Goal: Transaction & Acquisition: Purchase product/service

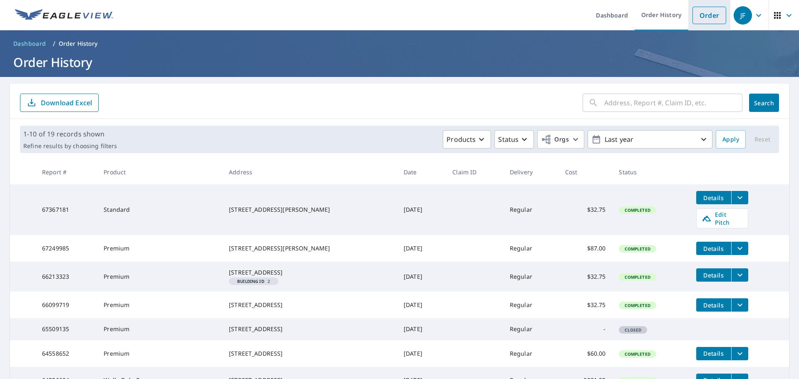
click at [707, 10] on link "Order" at bounding box center [709, 15] width 34 height 17
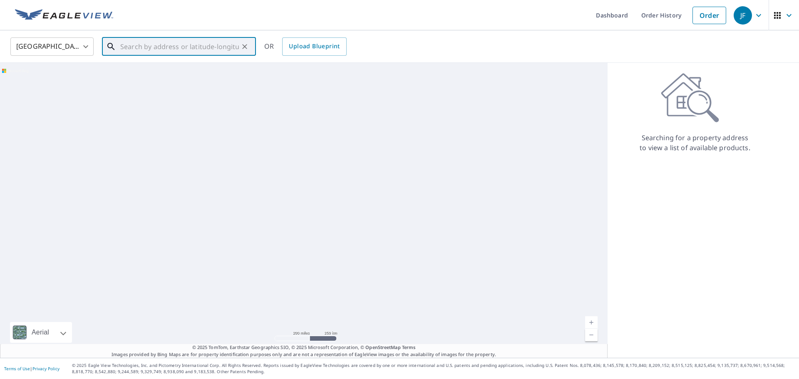
click at [171, 47] on input "text" at bounding box center [179, 46] width 119 height 23
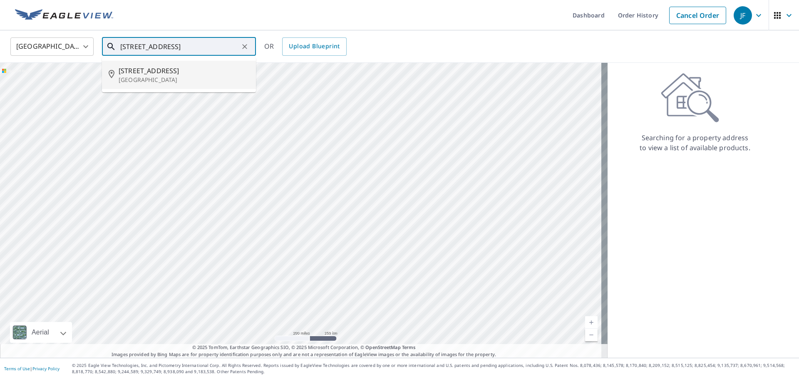
click at [198, 70] on span "[STREET_ADDRESS]" at bounding box center [184, 71] width 131 height 10
type input "[STREET_ADDRESS]"
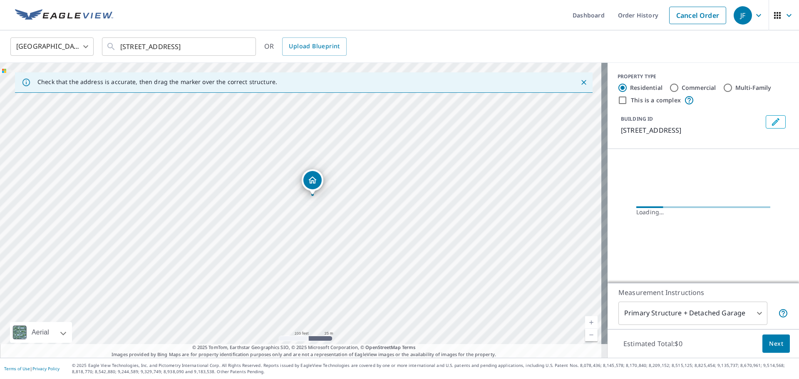
drag, startPoint x: 326, startPoint y: 197, endPoint x: 404, endPoint y: 148, distance: 92.6
click at [404, 148] on div "[STREET_ADDRESS]" at bounding box center [303, 210] width 607 height 295
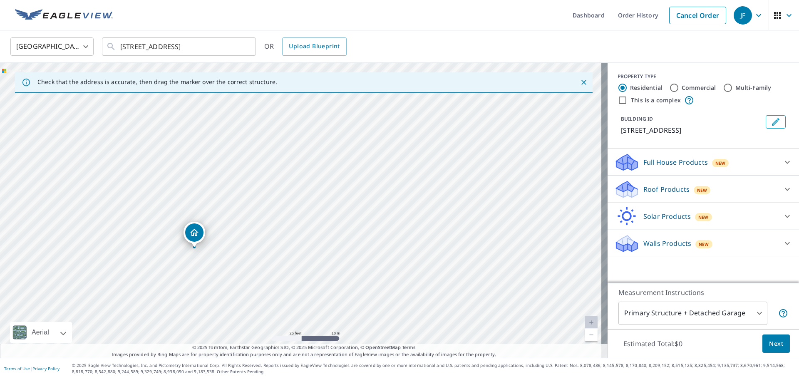
drag, startPoint x: 359, startPoint y: 202, endPoint x: 478, endPoint y: 134, distance: 137.1
click at [478, 134] on div "[STREET_ADDRESS]" at bounding box center [303, 210] width 607 height 295
drag, startPoint x: 294, startPoint y: 202, endPoint x: 333, endPoint y: 173, distance: 49.0
click at [333, 173] on div "[STREET_ADDRESS]" at bounding box center [303, 210] width 607 height 295
click at [762, 163] on div "Full House Products New" at bounding box center [695, 163] width 163 height 20
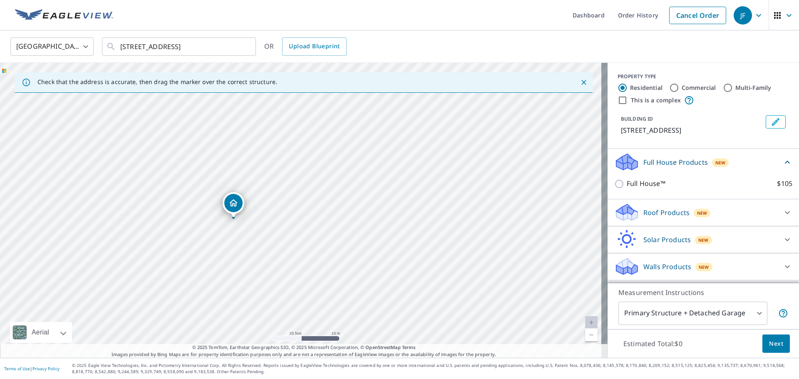
click at [762, 163] on div "Full House Products New" at bounding box center [698, 162] width 168 height 20
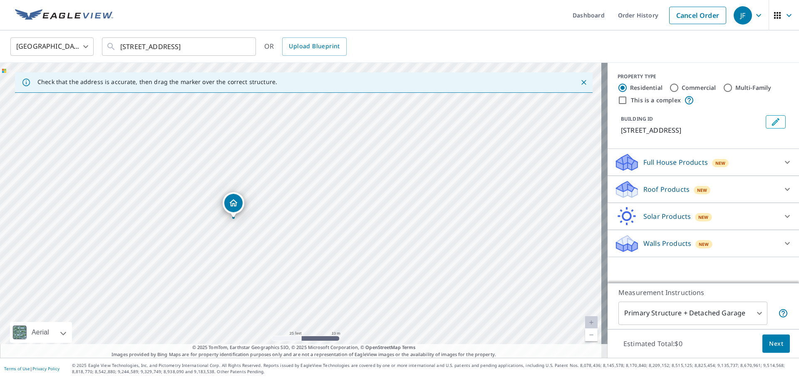
click at [741, 192] on div "Roof Products New" at bounding box center [695, 190] width 163 height 20
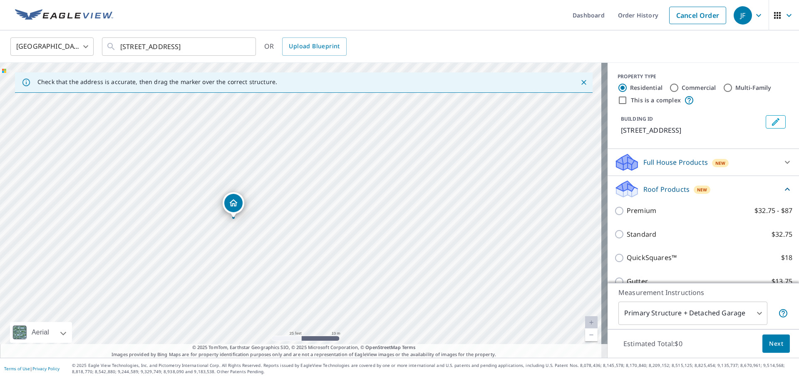
scroll to position [42, 0]
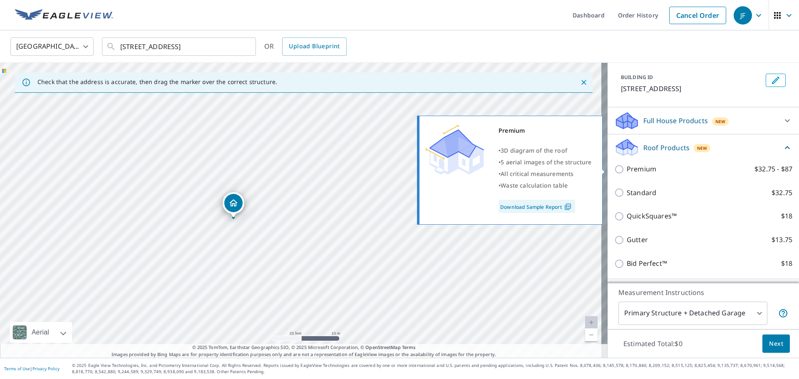
click at [631, 173] on p "Premium" at bounding box center [641, 169] width 30 height 10
click at [626, 173] on input "Premium $32.75 - $87" at bounding box center [620, 169] width 12 height 10
checkbox input "true"
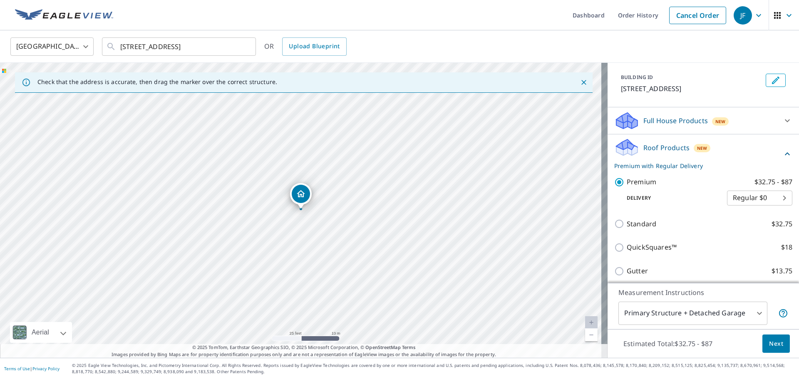
click at [762, 340] on button "Next" at bounding box center [775, 343] width 27 height 19
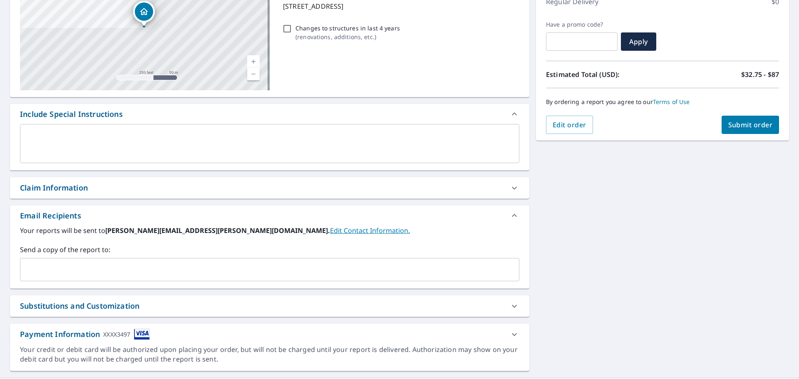
scroll to position [145, 0]
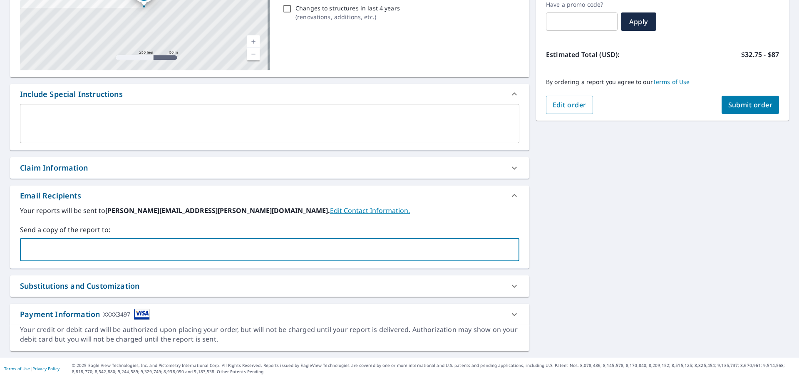
click at [103, 250] on input "text" at bounding box center [263, 250] width 479 height 16
type input "[PERSON_NAME][EMAIL_ADDRESS][DOMAIN_NAME]"
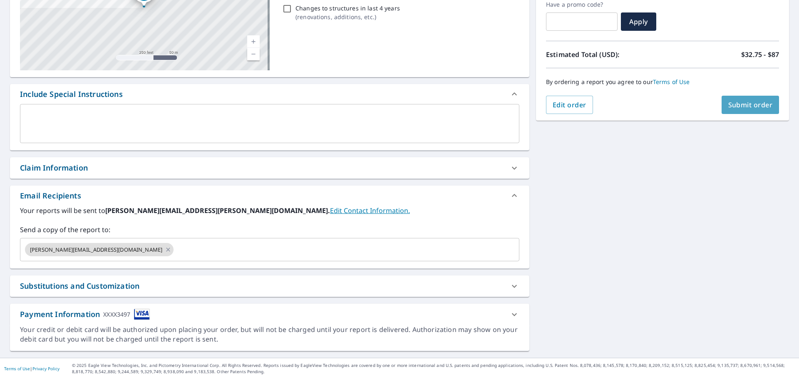
click at [753, 106] on span "Submit order" at bounding box center [750, 104] width 45 height 9
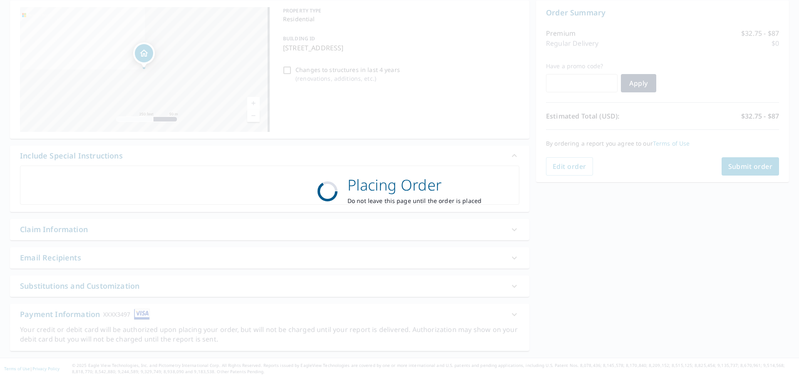
scroll to position [83, 0]
